Goal: Task Accomplishment & Management: Manage account settings

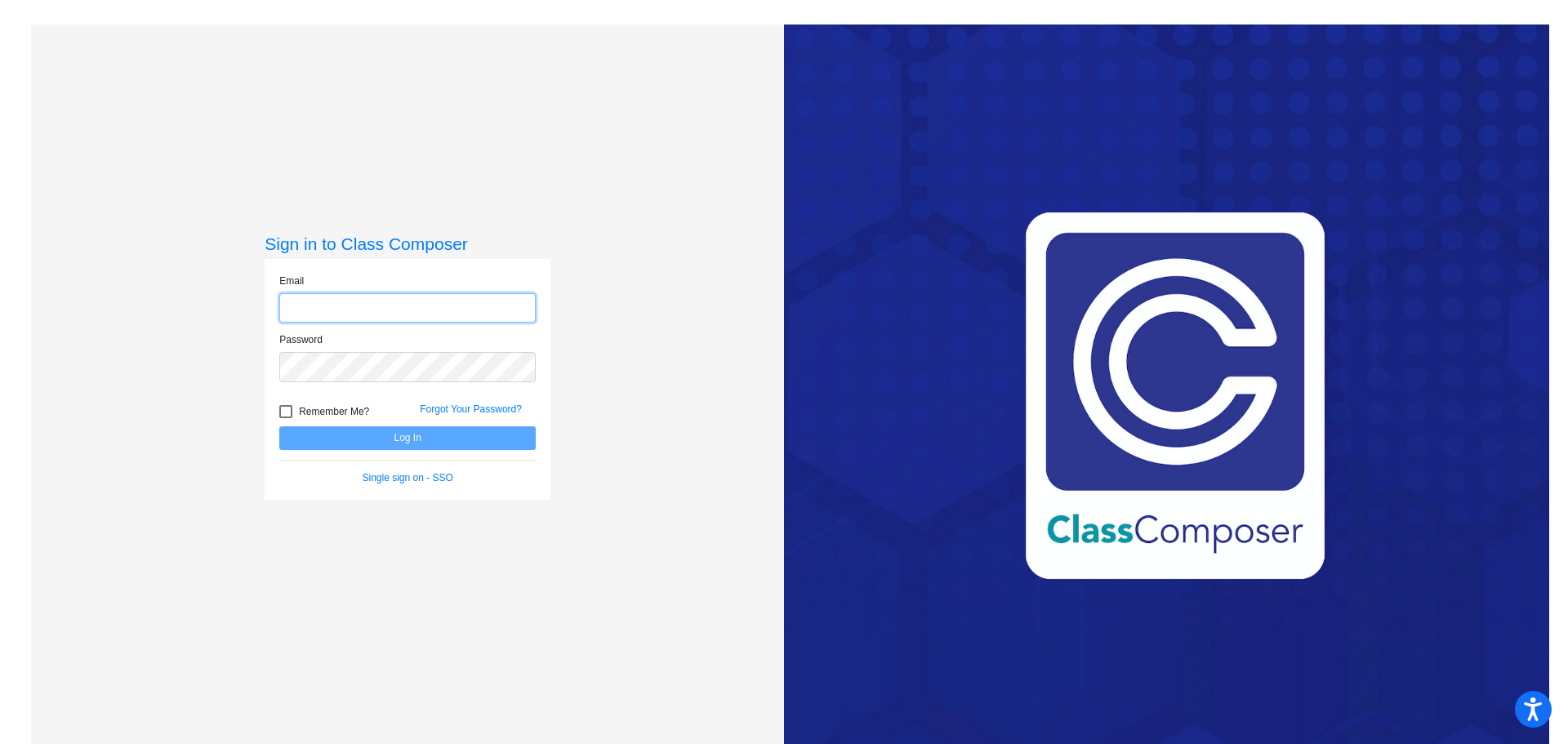
type input "[EMAIL_ADDRESS][DOMAIN_NAME]"
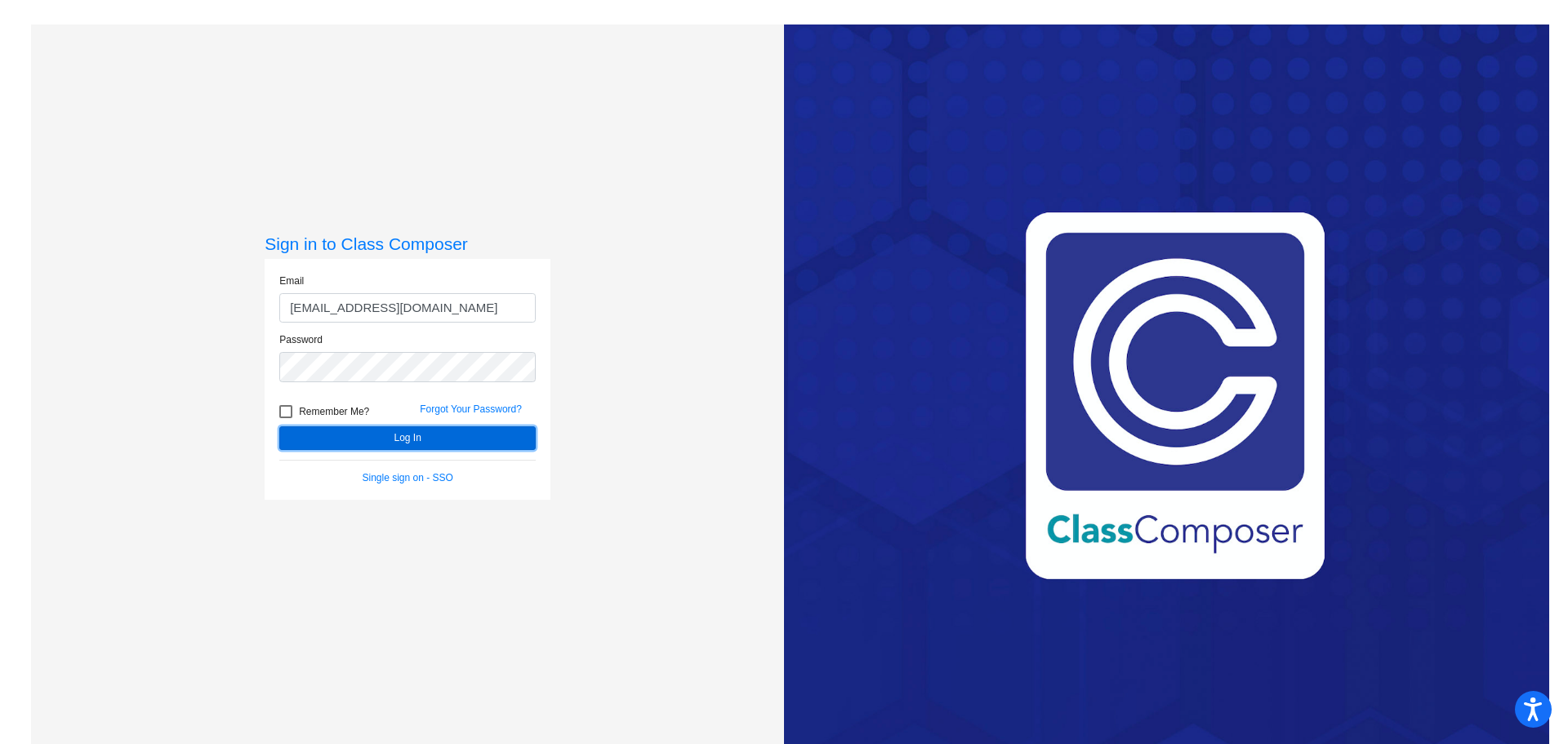
click at [403, 440] on button "Log In" at bounding box center [407, 438] width 256 height 24
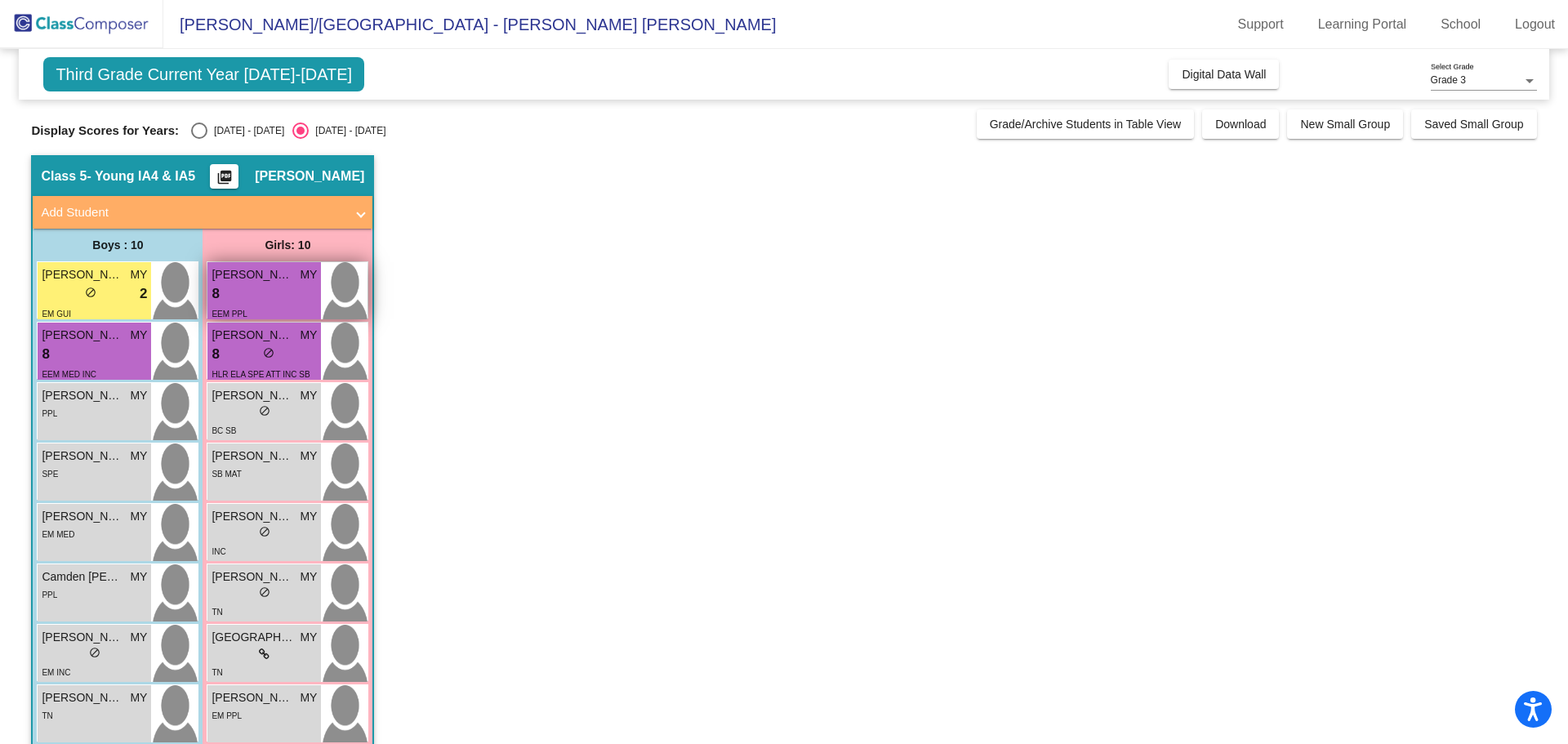
click at [248, 293] on div "8 lock do_not_disturb_alt" at bounding box center [264, 294] width 106 height 21
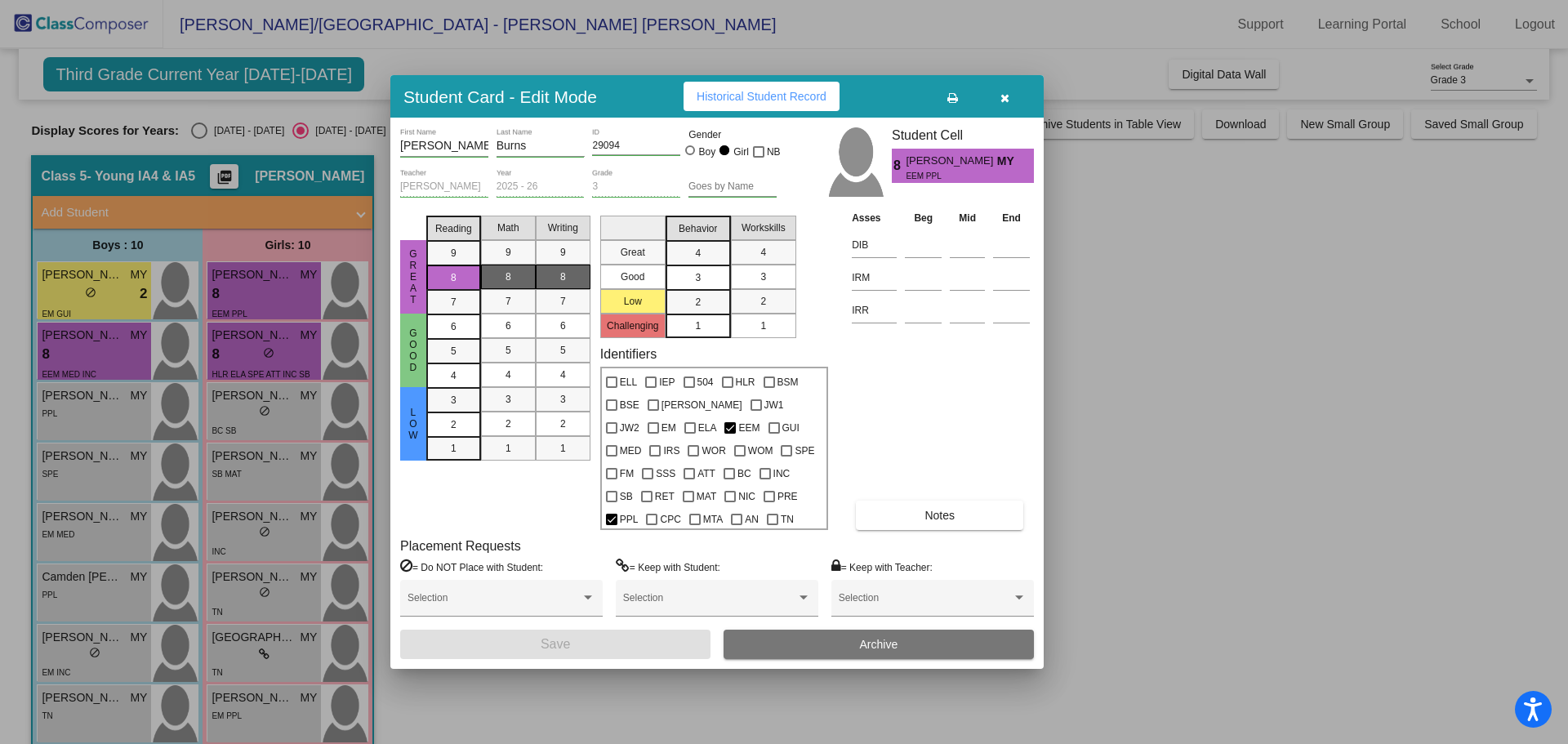
click at [115, 289] on div at bounding box center [784, 372] width 1568 height 744
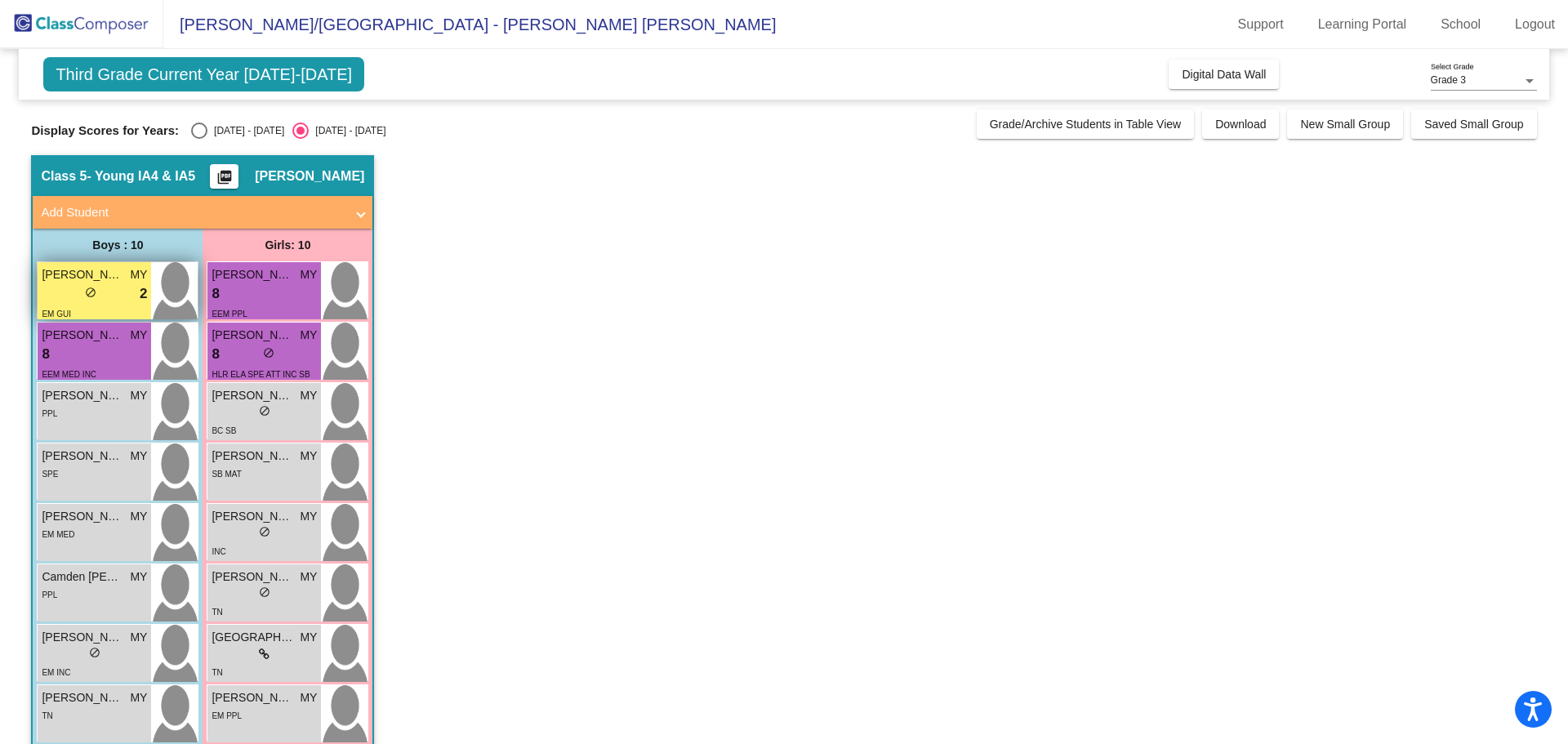
click at [115, 289] on div "lock do_not_disturb_alt 2" at bounding box center [94, 294] width 106 height 21
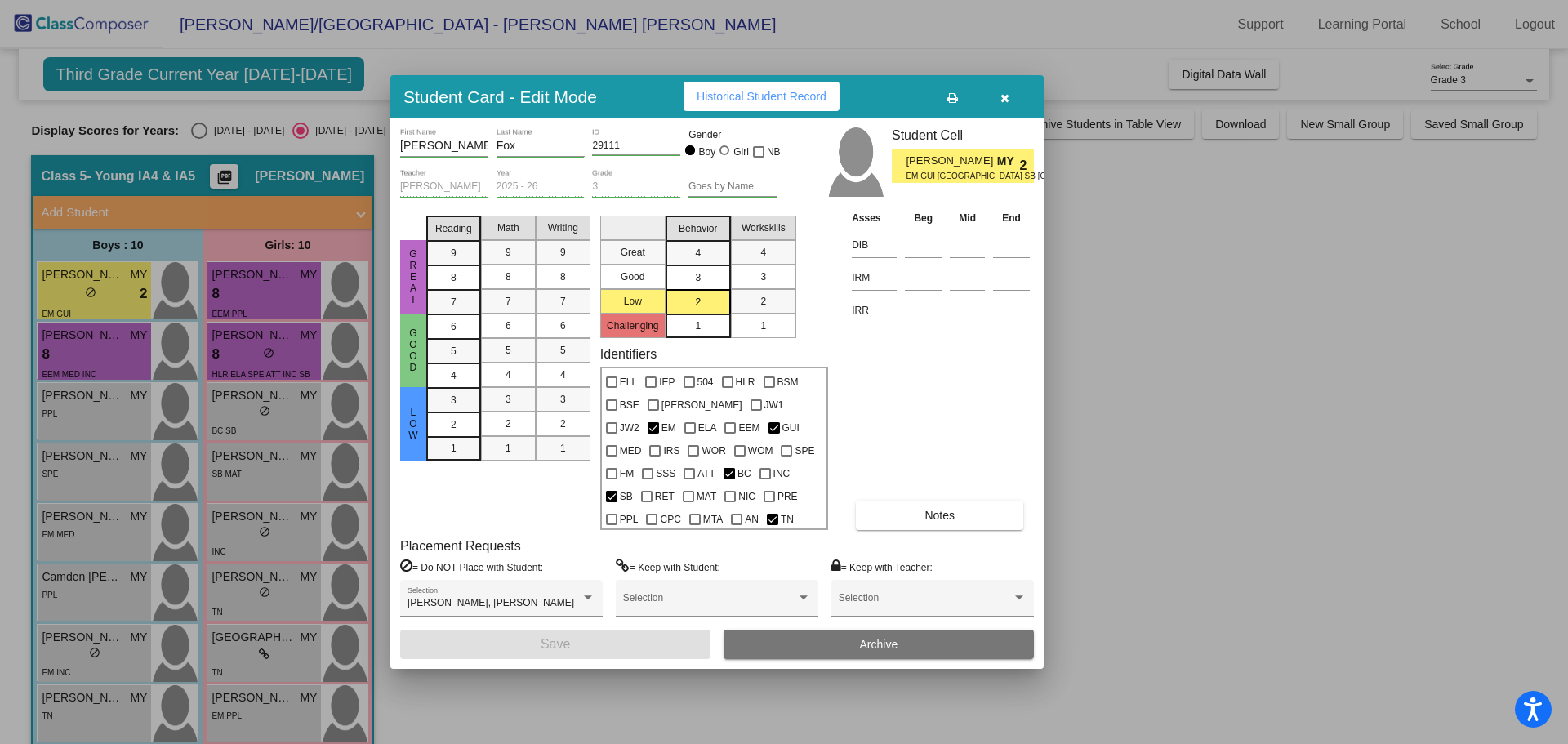
click at [250, 358] on div at bounding box center [784, 372] width 1568 height 744
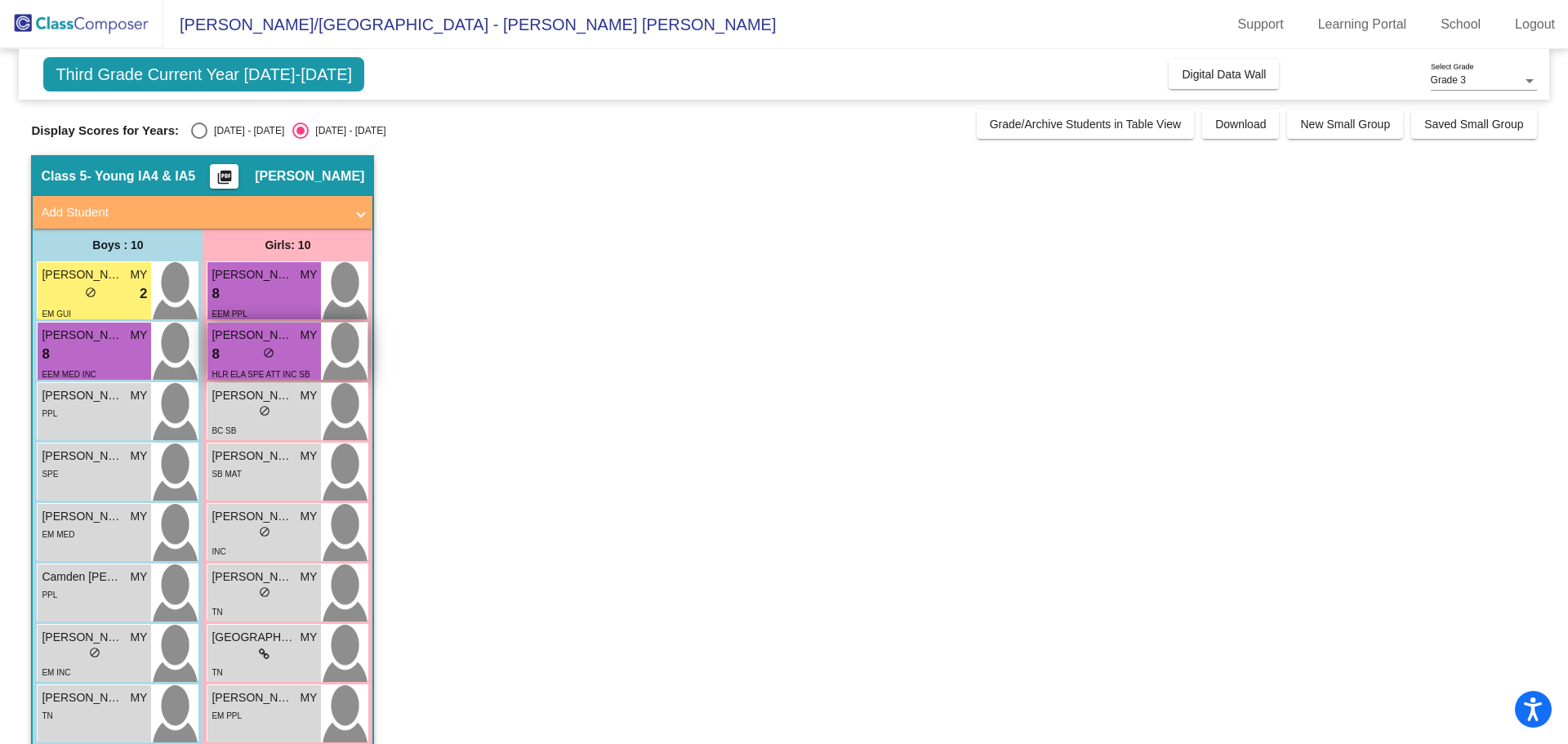
click at [250, 358] on div "8 lock do_not_disturb_alt" at bounding box center [264, 354] width 106 height 21
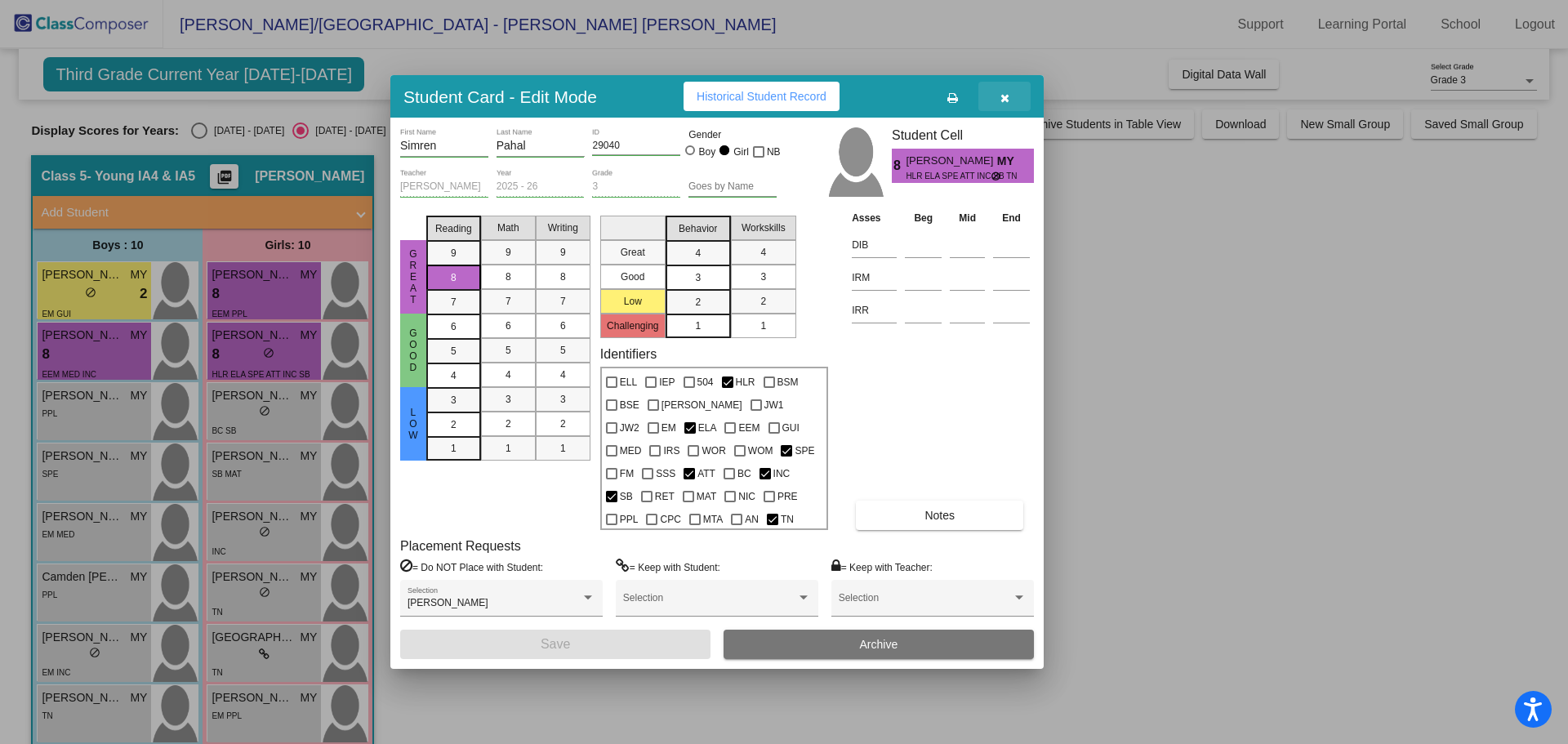
click at [1011, 95] on button "button" at bounding box center [1004, 97] width 52 height 29
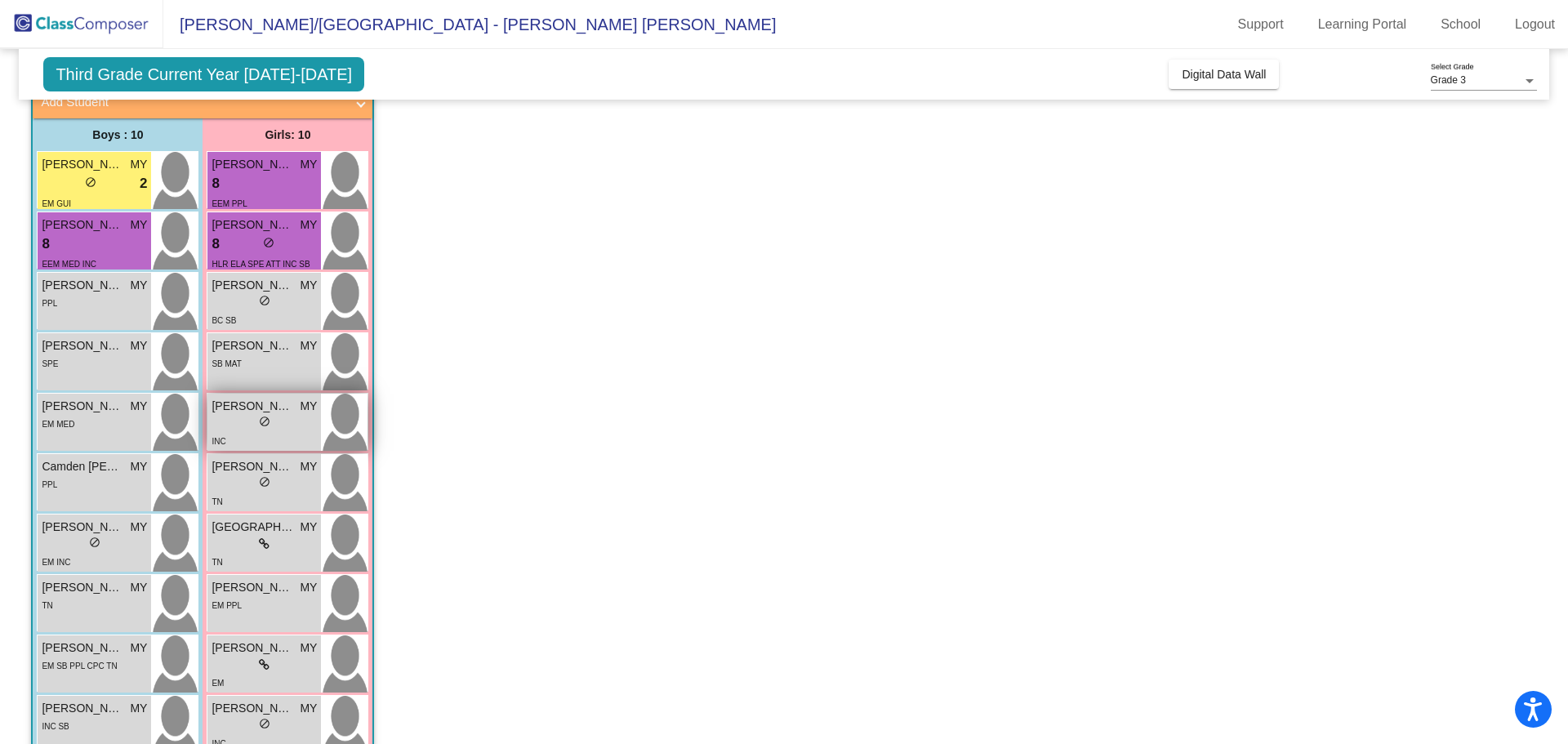
scroll to position [148, 0]
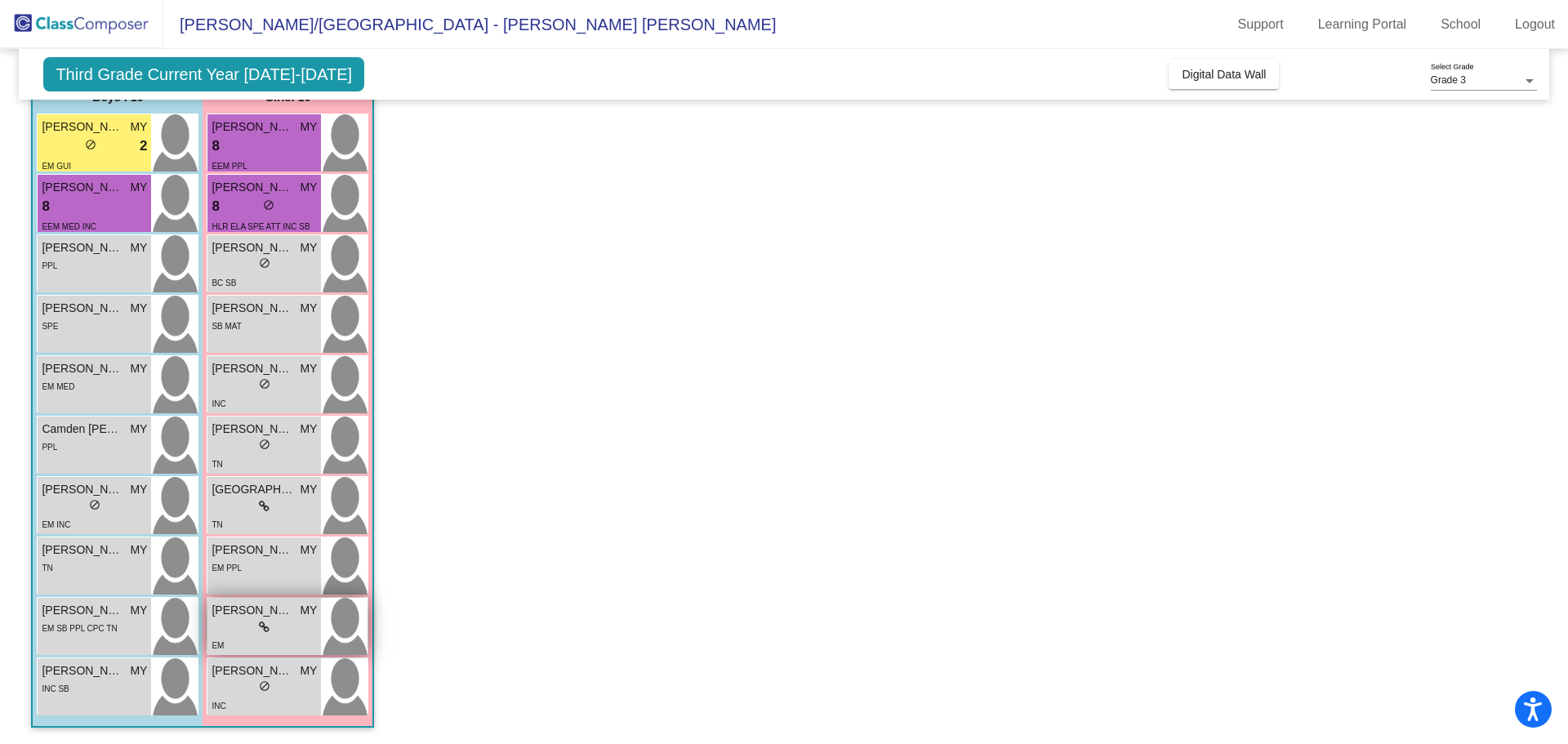
click at [250, 630] on div "lock do_not_disturb_alt" at bounding box center [264, 627] width 106 height 17
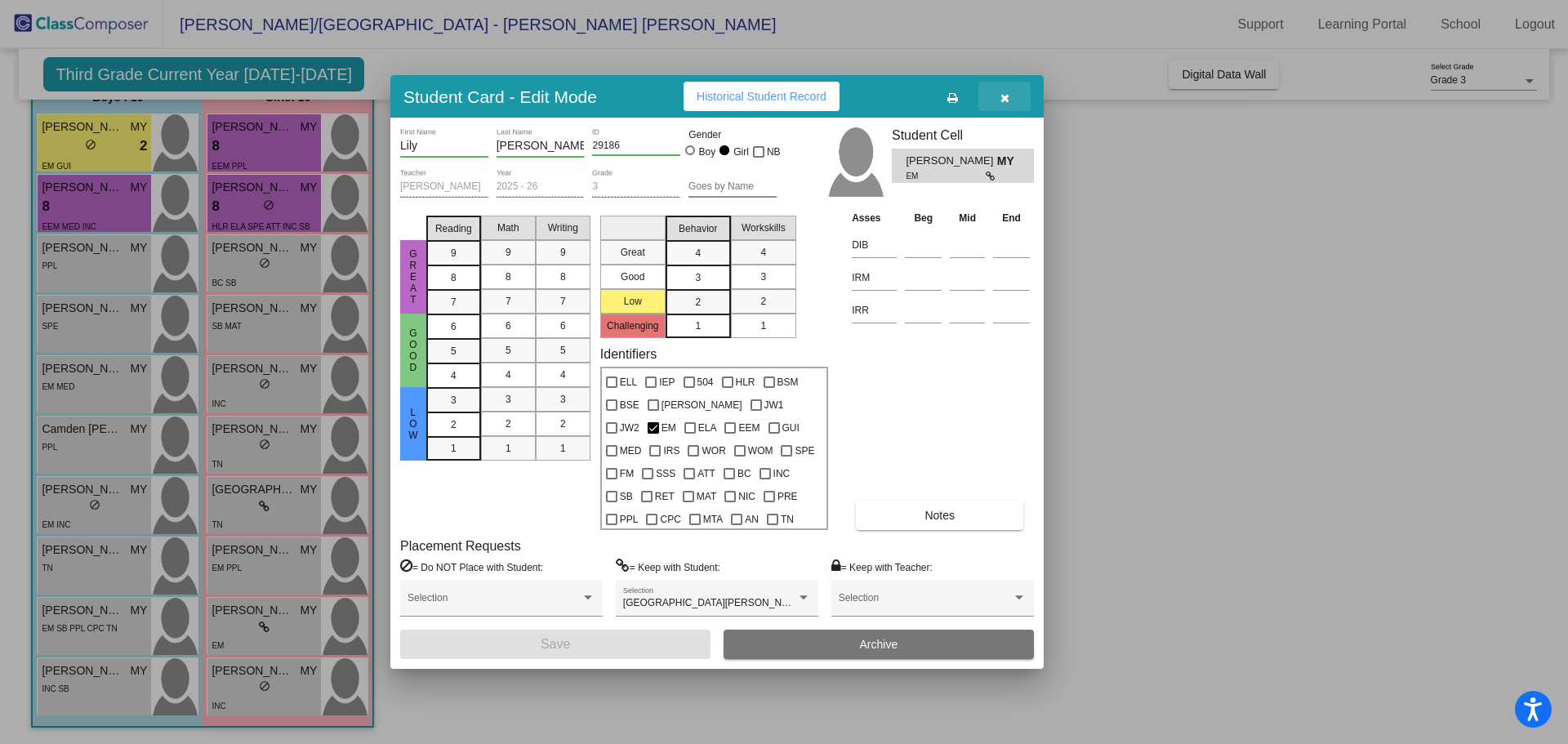
click at [1009, 98] on button "button" at bounding box center [1004, 97] width 52 height 29
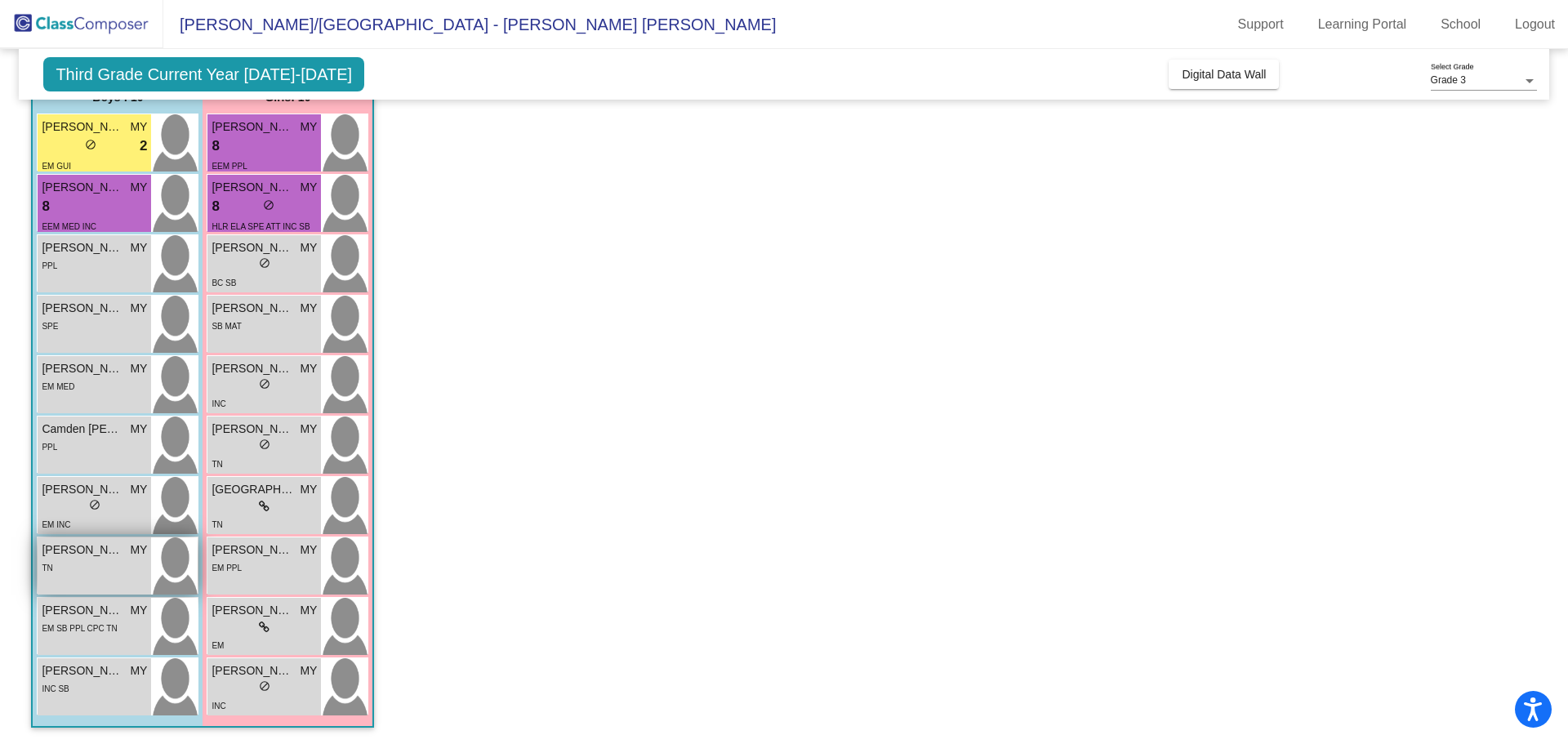
click at [125, 569] on div "TN" at bounding box center [94, 566] width 106 height 17
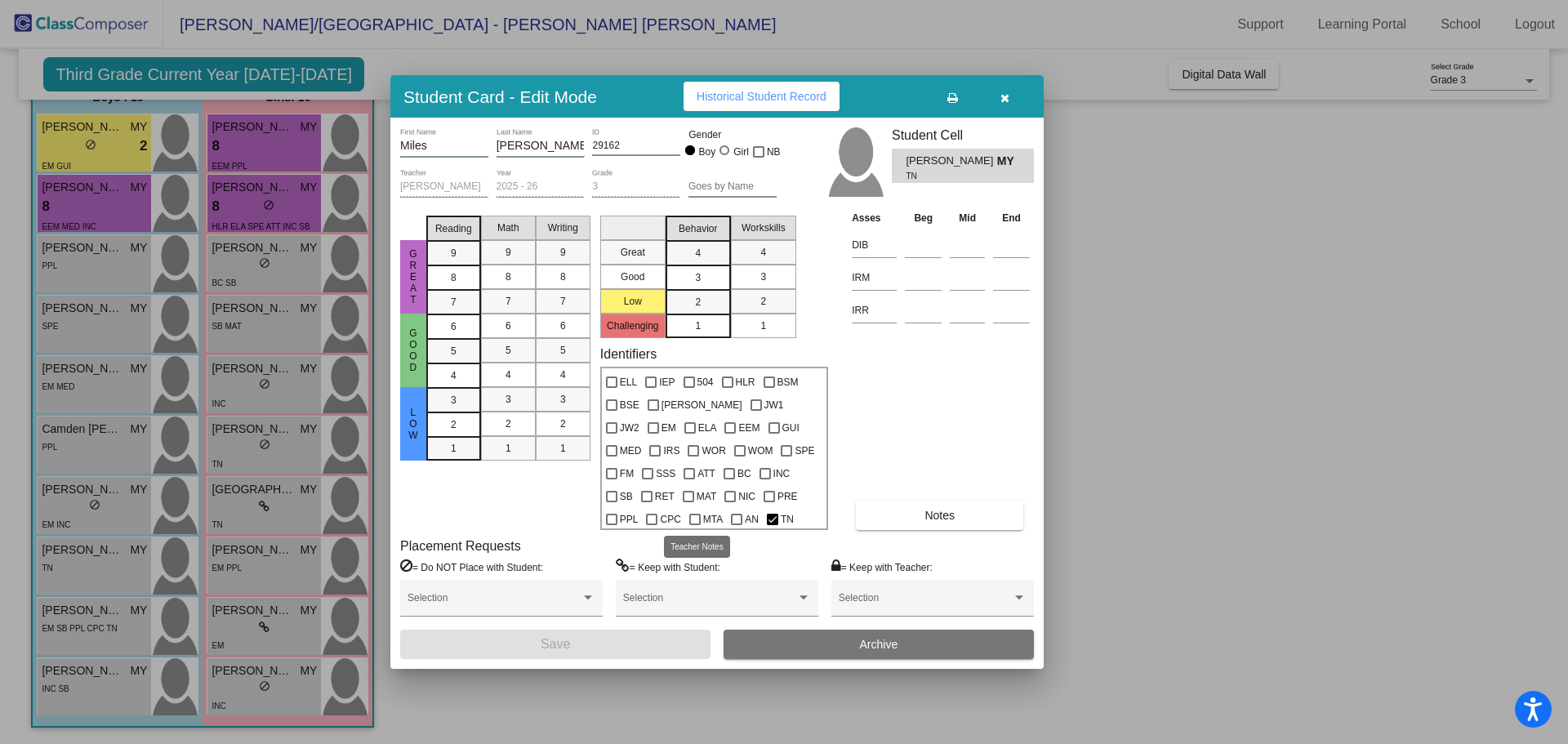
click at [781, 519] on span "TN" at bounding box center [787, 520] width 13 height 20
click at [772, 525] on input "TN" at bounding box center [772, 525] width 1 height 1
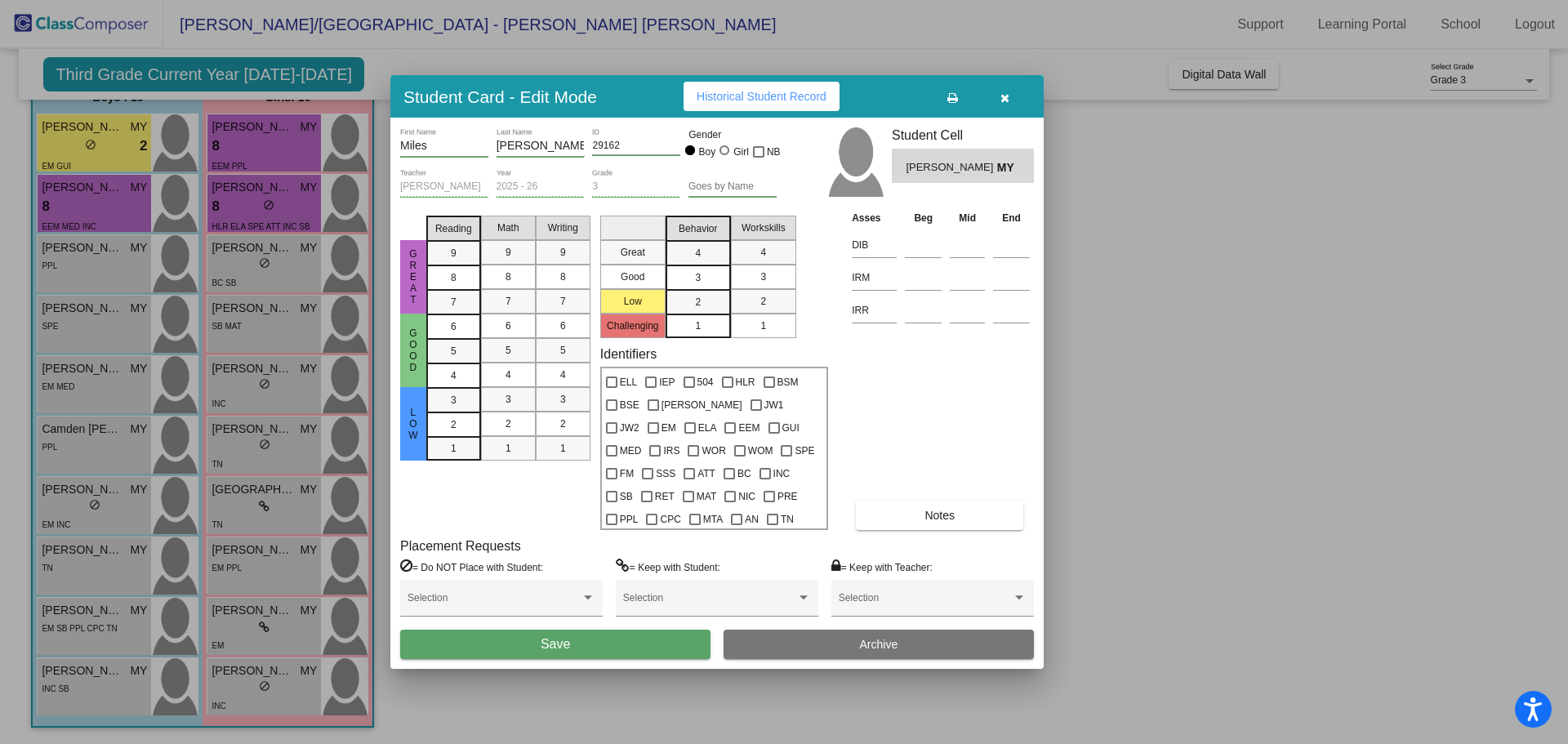
click at [894, 442] on div "Asses Beg Mid End DIB IRM IRR Notes" at bounding box center [940, 369] width 186 height 321
click at [767, 518] on div at bounding box center [773, 520] width 11 height 11
click at [772, 525] on input "TN" at bounding box center [772, 525] width 1 height 1
checkbox input "true"
click at [789, 95] on span "Historical Student Record" at bounding box center [761, 97] width 130 height 13
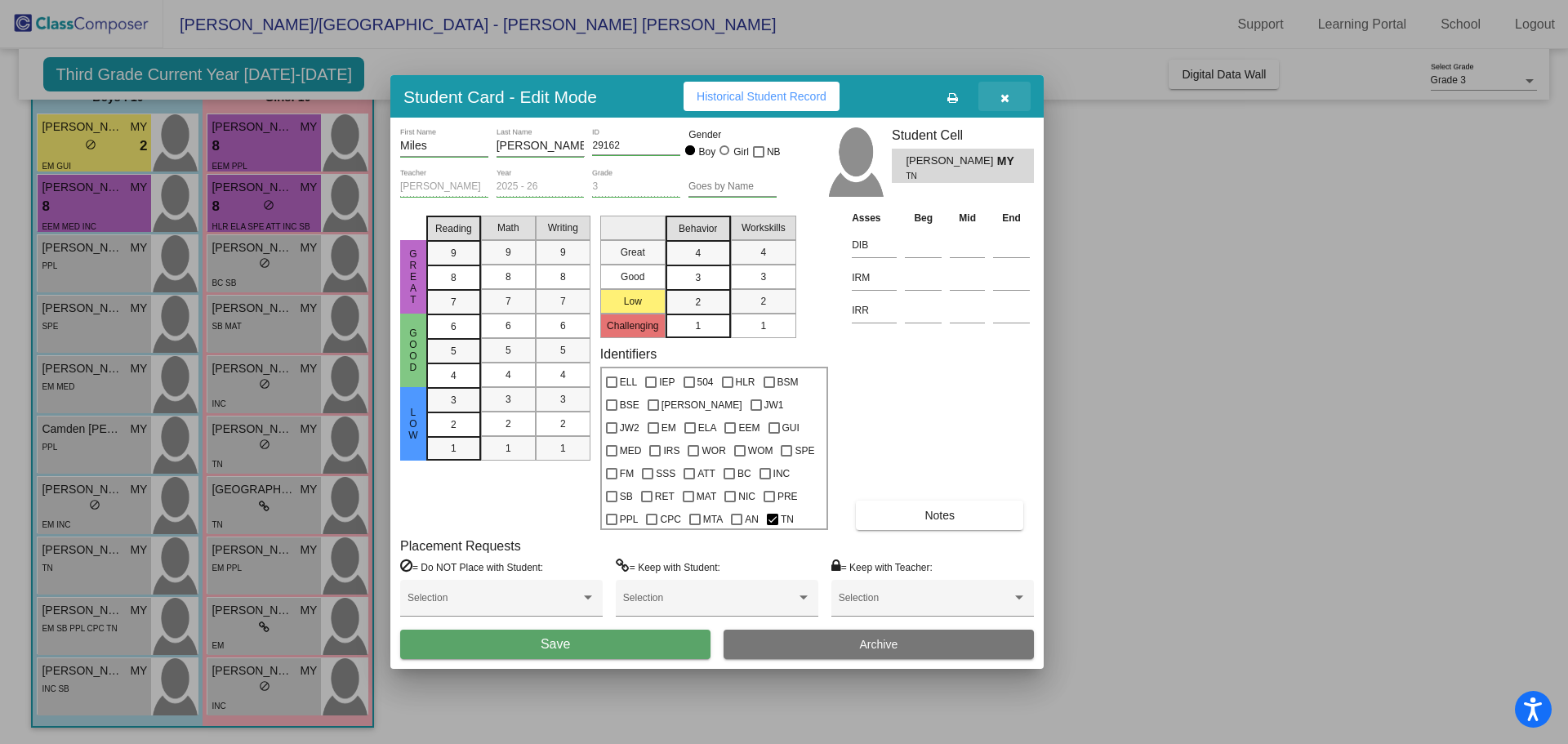
click at [1003, 93] on icon "button" at bounding box center [1004, 98] width 9 height 11
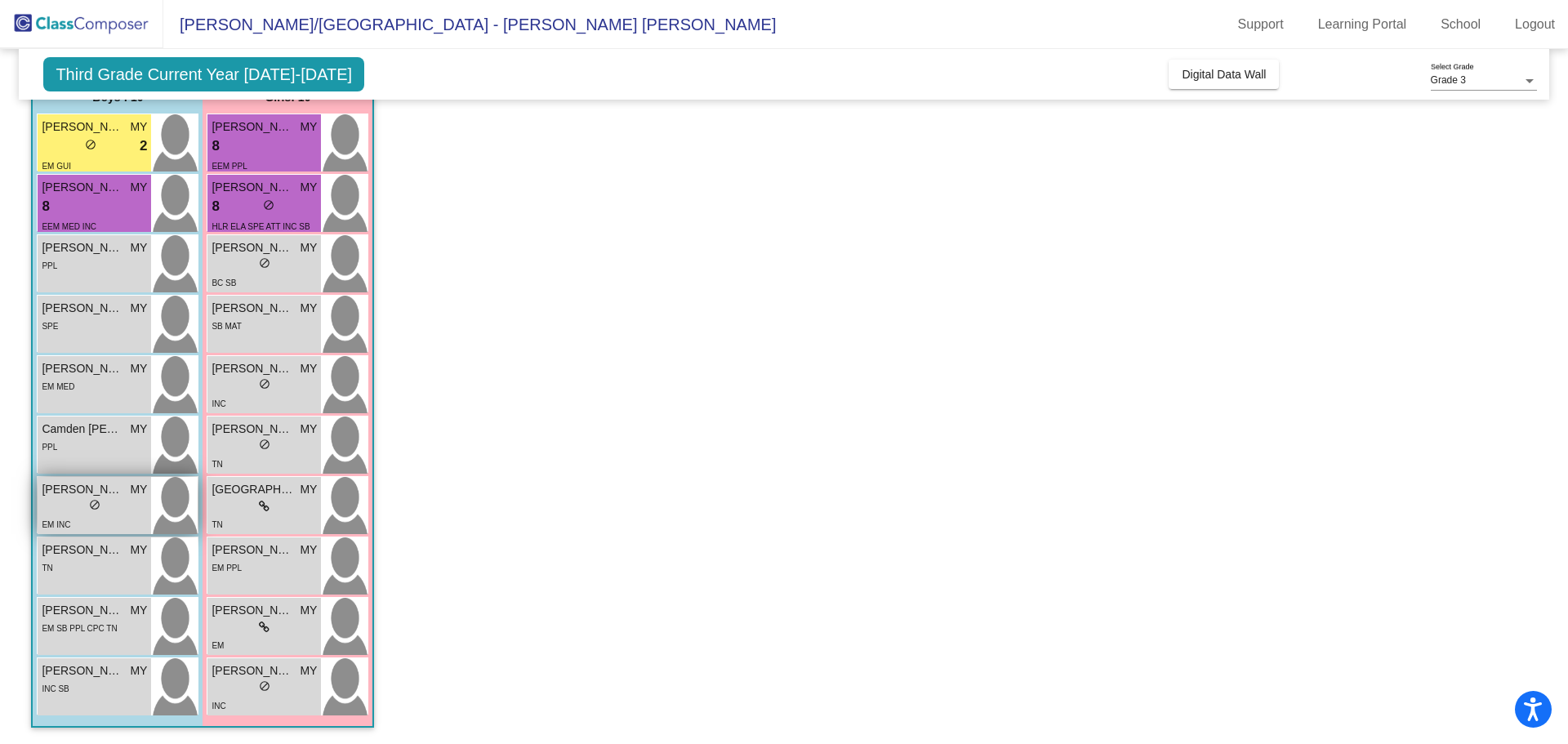
click at [92, 516] on div "EM INC [GEOGRAPHIC_DATA]" at bounding box center [94, 533] width 106 height 34
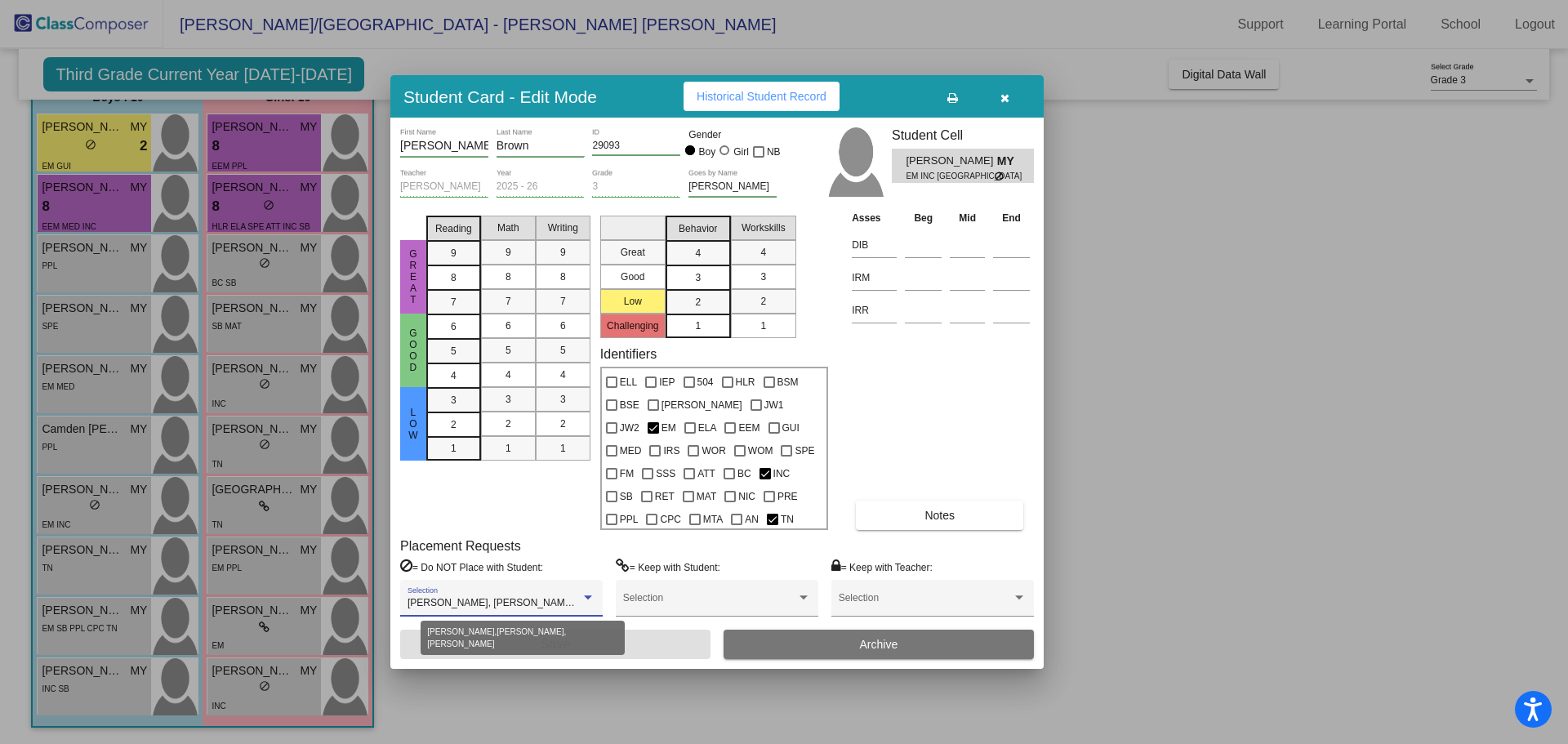
click at [588, 594] on div at bounding box center [588, 597] width 15 height 11
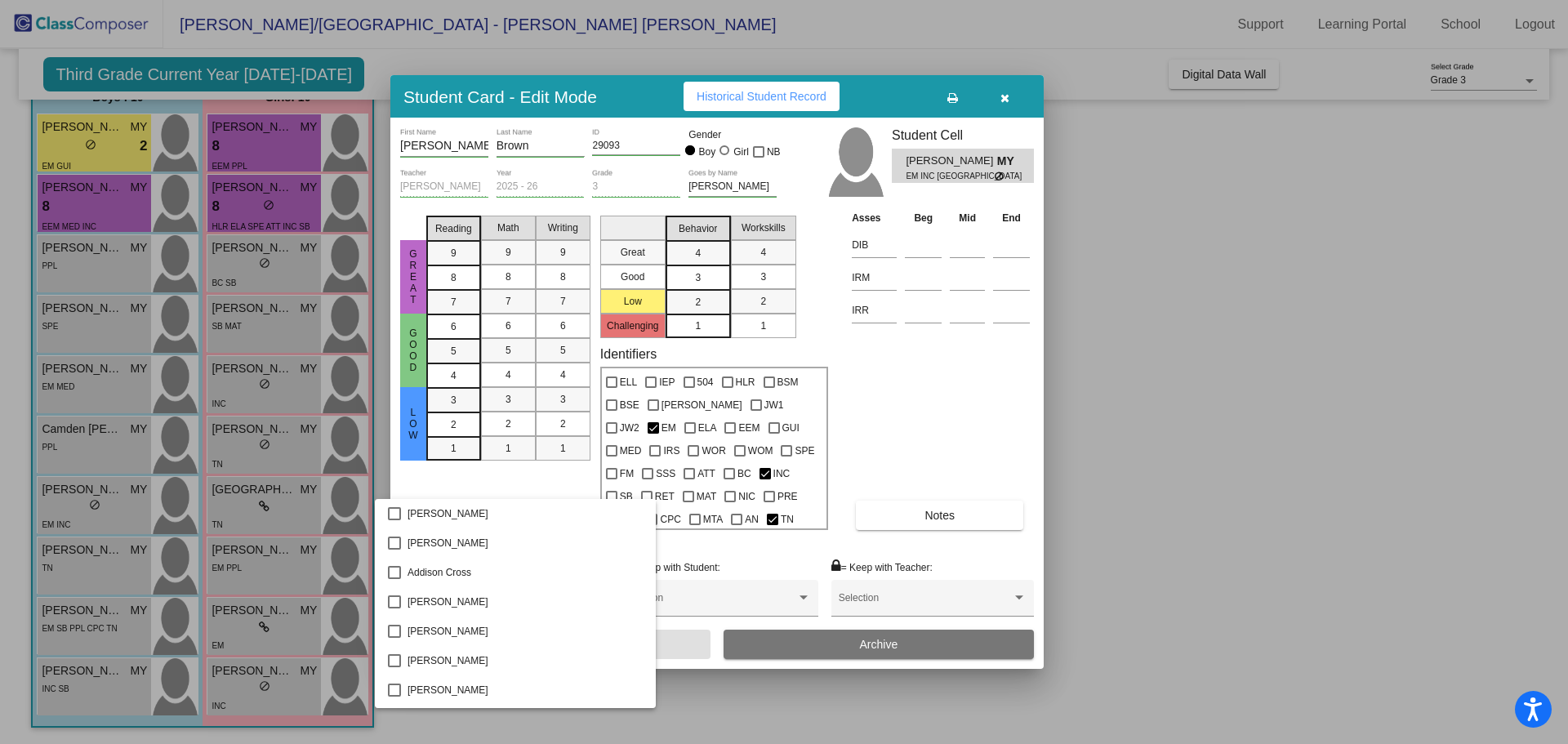
scroll to position [2527, 0]
click at [588, 594] on span "[PERSON_NAME]" at bounding box center [525, 603] width 235 height 29
click at [1149, 527] on div at bounding box center [784, 372] width 1568 height 744
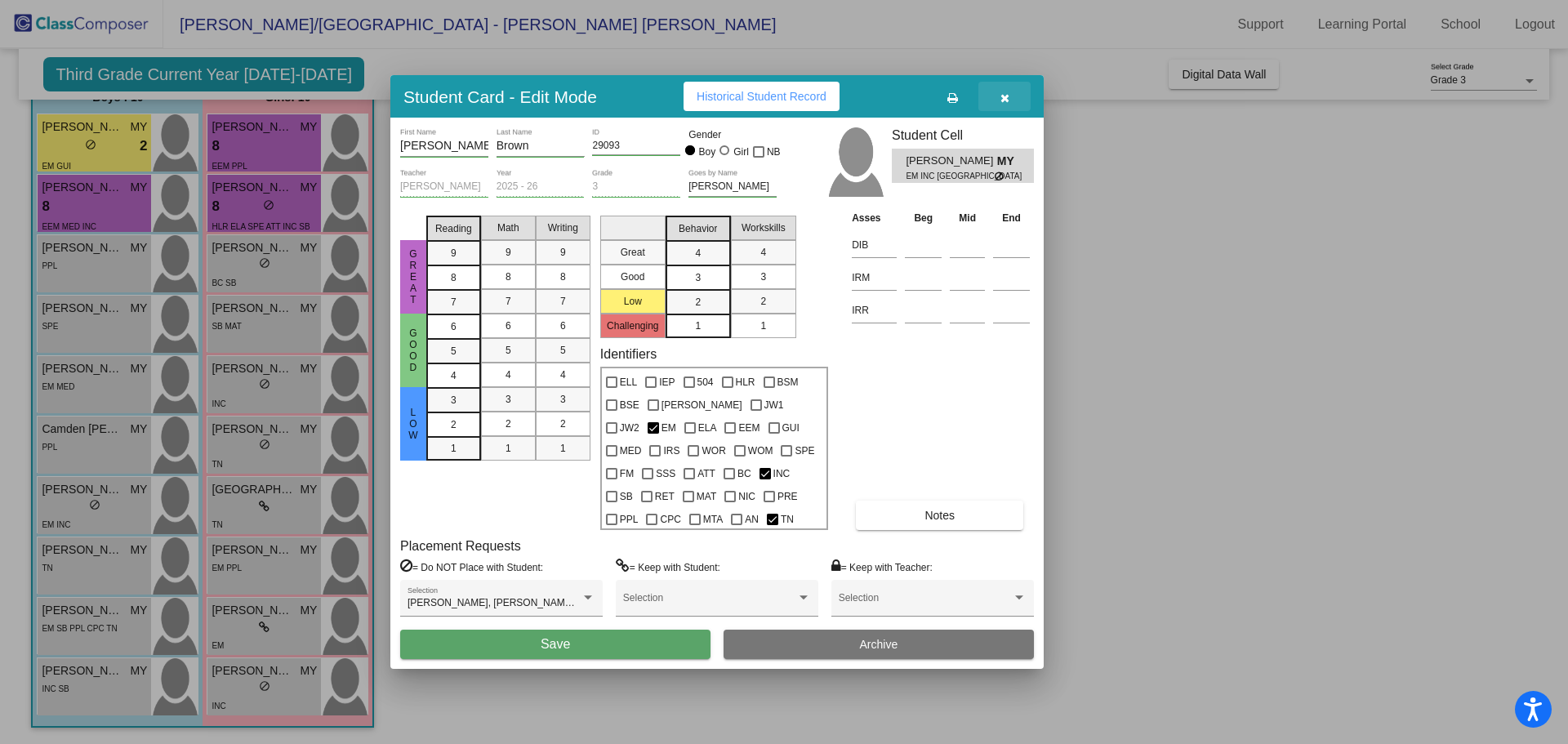
click at [1010, 96] on button "button" at bounding box center [1004, 97] width 52 height 29
